Goal: Find specific page/section: Find specific page/section

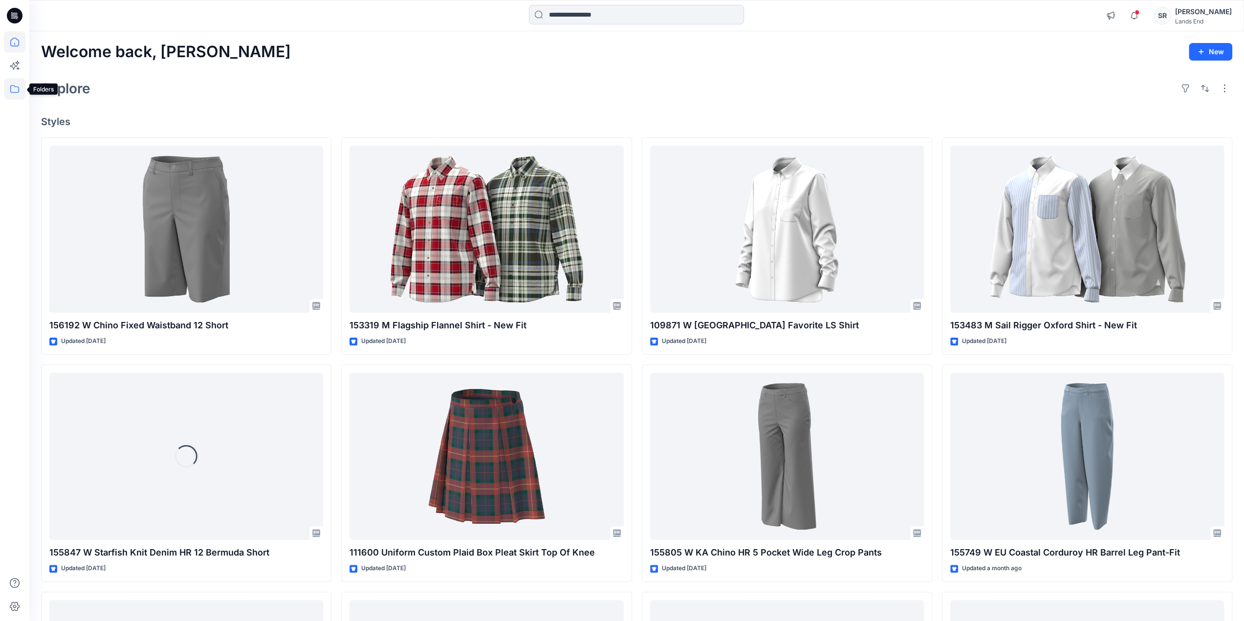
click at [12, 89] on icon at bounding box center [15, 89] width 22 height 22
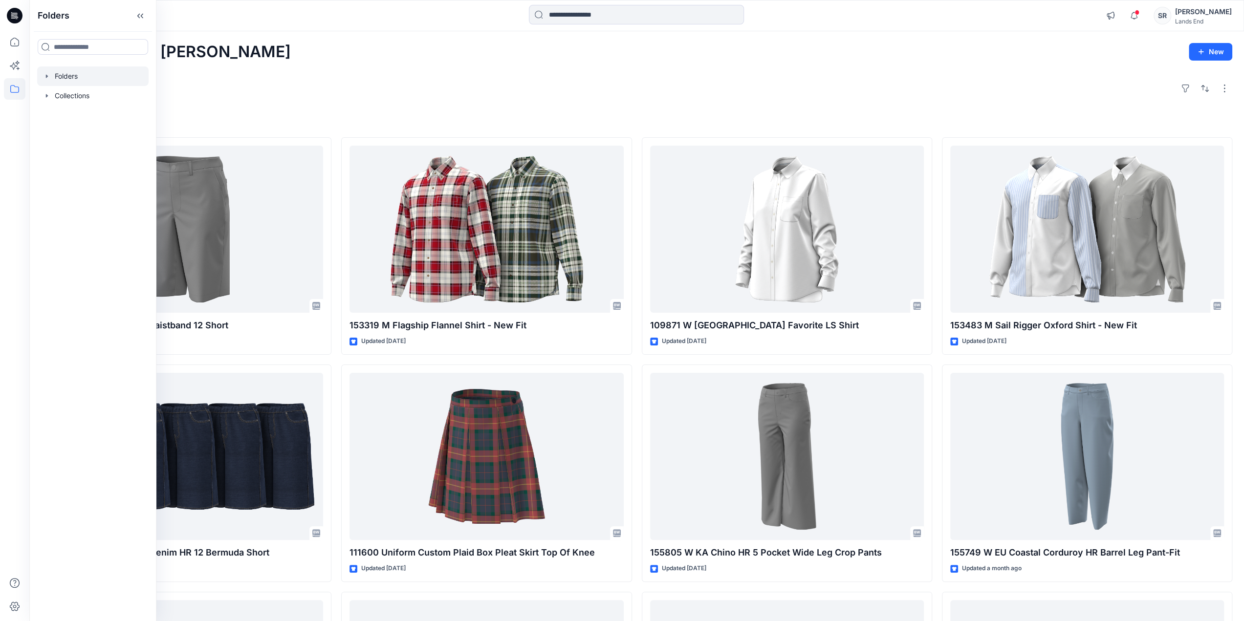
click at [46, 76] on icon "button" at bounding box center [47, 75] width 2 height 3
click at [57, 95] on icon "button" at bounding box center [57, 95] width 2 height 3
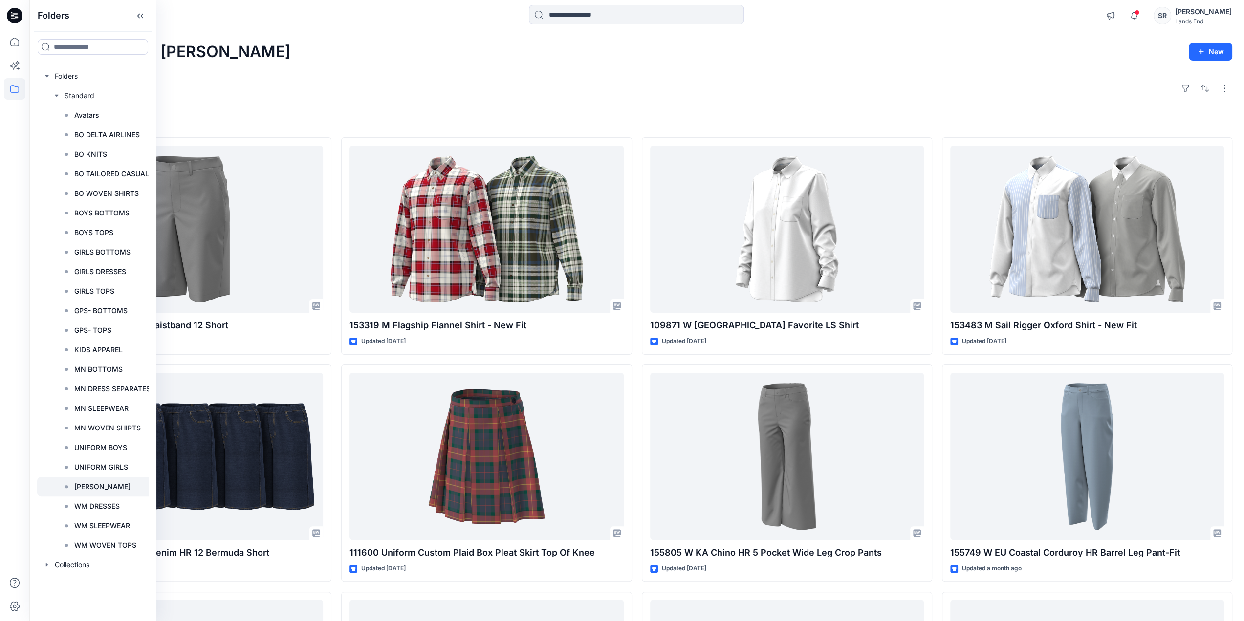
click at [102, 490] on p "[PERSON_NAME]" at bounding box center [102, 487] width 56 height 12
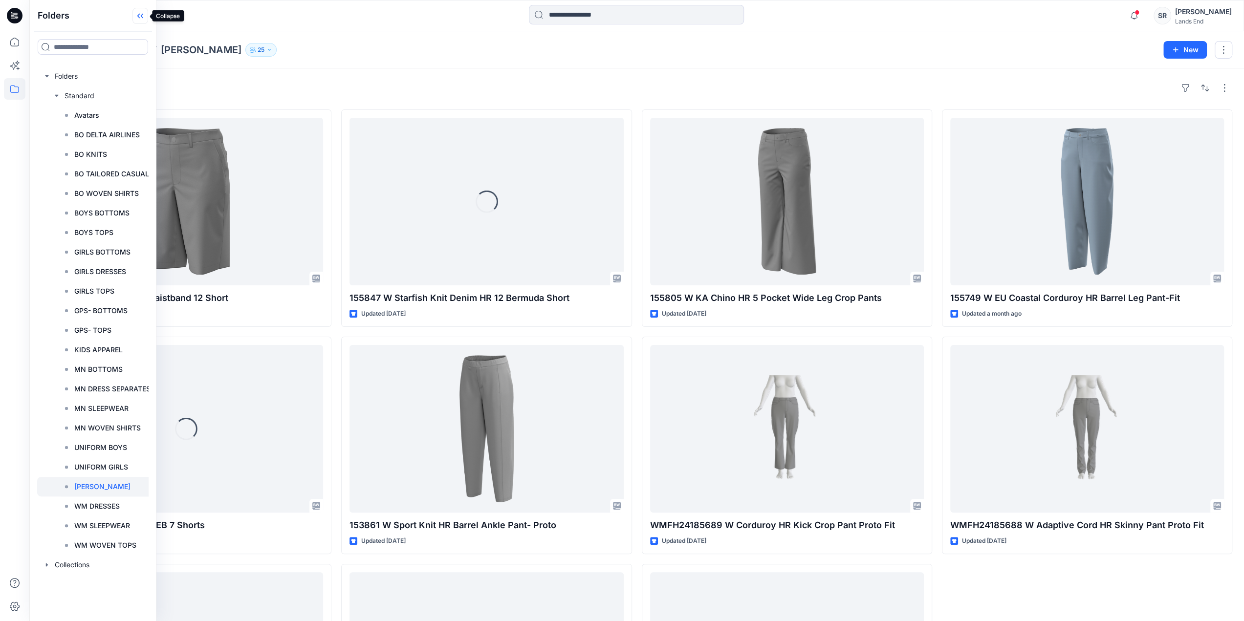
click at [140, 17] on icon at bounding box center [140, 16] width 16 height 16
